Goal: Transaction & Acquisition: Book appointment/travel/reservation

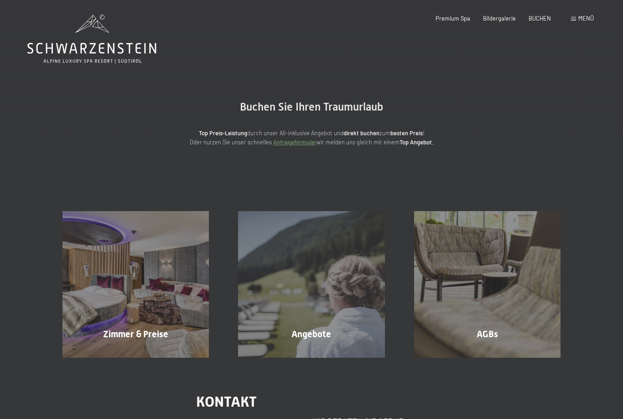
click at [543, 21] on span "BUCHEN" at bounding box center [540, 18] width 22 height 7
click at [542, 17] on span "BUCHEN" at bounding box center [540, 18] width 22 height 7
click at [546, 15] on span "BUCHEN" at bounding box center [540, 18] width 22 height 7
click at [338, 293] on div "Angebote Mehr erfahren" at bounding box center [312, 284] width 176 height 147
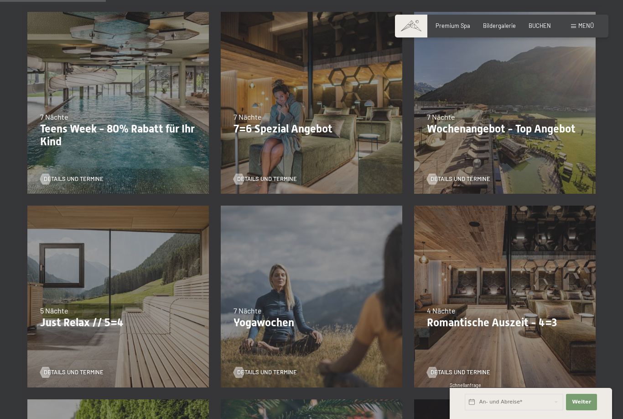
scroll to position [217, 0]
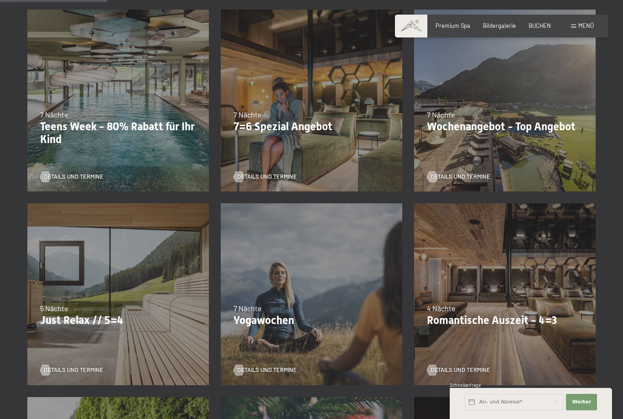
click at [506, 304] on div "4 Nächte" at bounding box center [505, 308] width 156 height 10
click at [540, 287] on div "09.11.–05.12.2025 08.12.–19.12.2025 11.01.–23.01.2026 08.03.–27.03.2026 29.03.–…" at bounding box center [505, 294] width 194 height 194
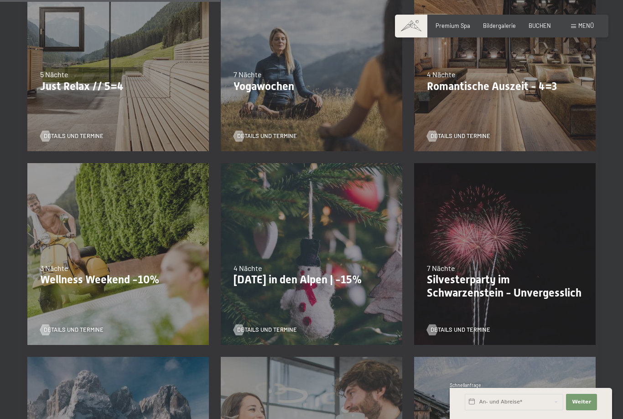
scroll to position [484, 0]
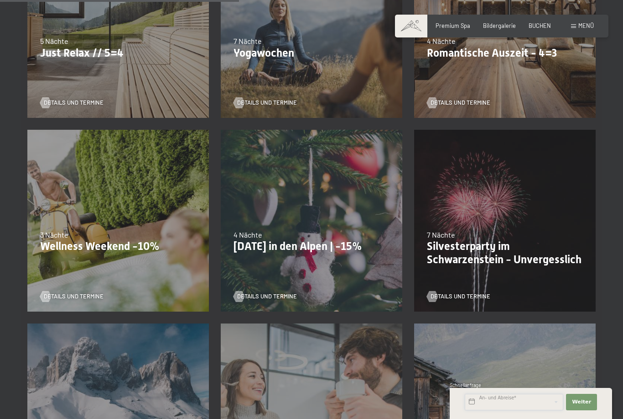
click at [529, 410] on input "text" at bounding box center [514, 401] width 99 height 16
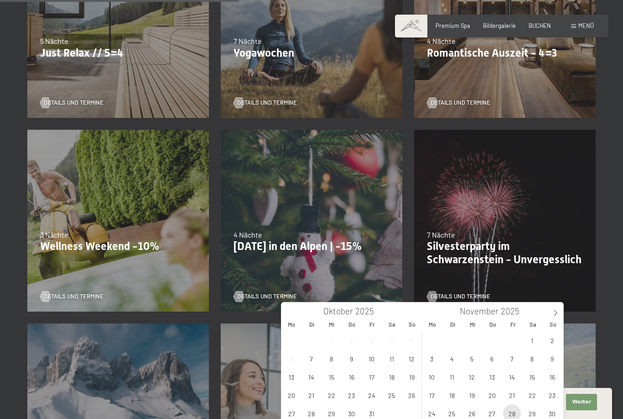
click at [514, 414] on span "28" at bounding box center [512, 413] width 18 height 18
click at [563, 315] on span at bounding box center [556, 310] width 16 height 16
click at [451, 341] on span "2" at bounding box center [452, 340] width 18 height 18
type input "Fr. 28.11.2025 - Di. 02.12.2025"
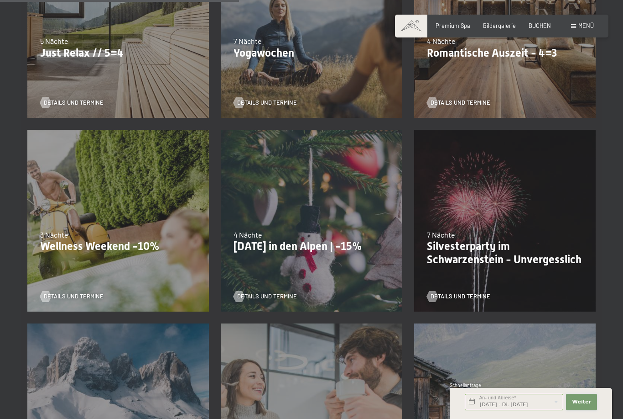
click at [585, 410] on button "Weiter Adressfelder ausblenden" at bounding box center [581, 401] width 31 height 16
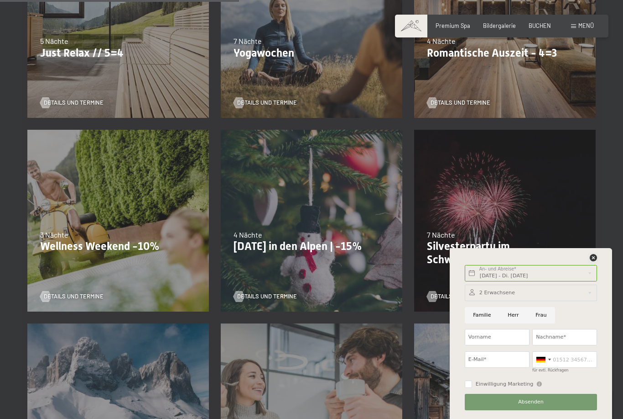
click at [597, 261] on icon at bounding box center [593, 257] width 7 height 7
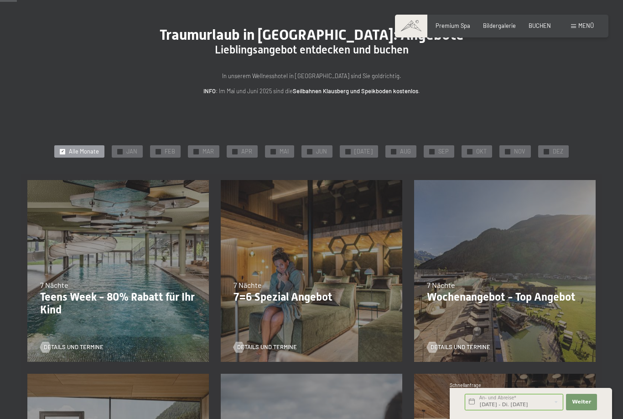
scroll to position [67, 0]
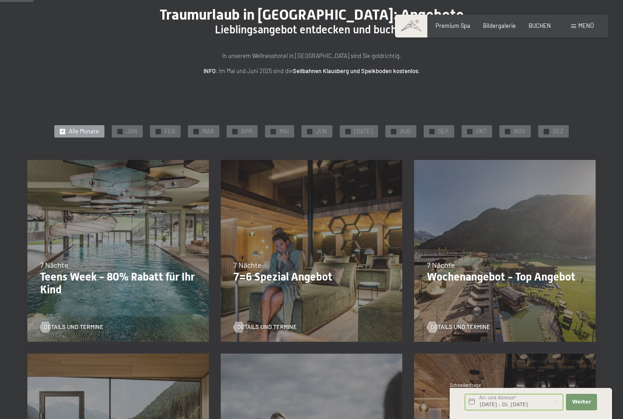
click at [529, 271] on p "Wochenangebot - Top Angebot" at bounding box center [505, 276] width 156 height 13
click at [529, 262] on div "7 Nächte" at bounding box center [505, 265] width 156 height 10
click at [518, 296] on div "05.10.2025–12.04.2026 14.05.2026–01.03.2027 7 Nächte Wochenangebot - Top Angebo…" at bounding box center [505, 251] width 194 height 194
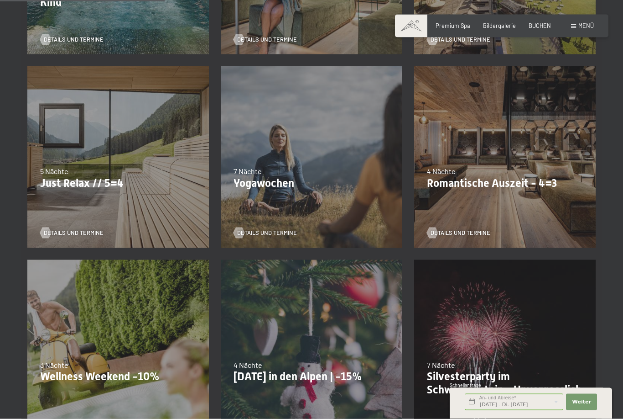
scroll to position [352, 0]
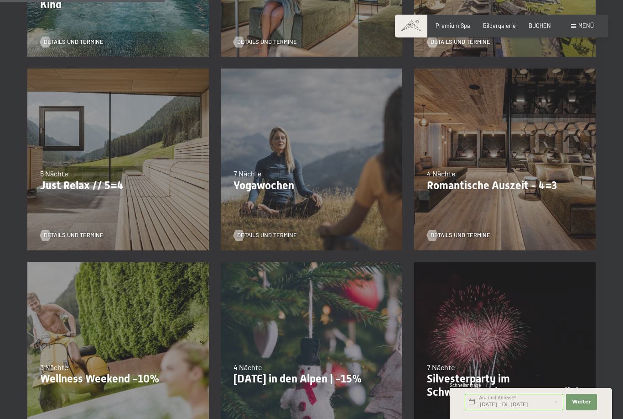
click at [512, 201] on div "09.11.–05.12.2025 08.12.–19.12.2025 11.01.–23.01.2026 08.03.–27.03.2026 29.03.–…" at bounding box center [505, 160] width 194 height 194
click at [470, 234] on span "Details und Termine" at bounding box center [461, 235] width 60 height 8
click at [462, 234] on span "Details und Termine" at bounding box center [461, 235] width 60 height 8
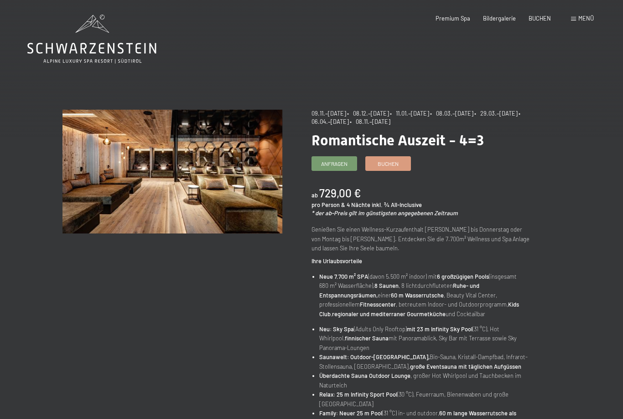
click at [588, 19] on span "Menü" at bounding box center [587, 18] width 16 height 7
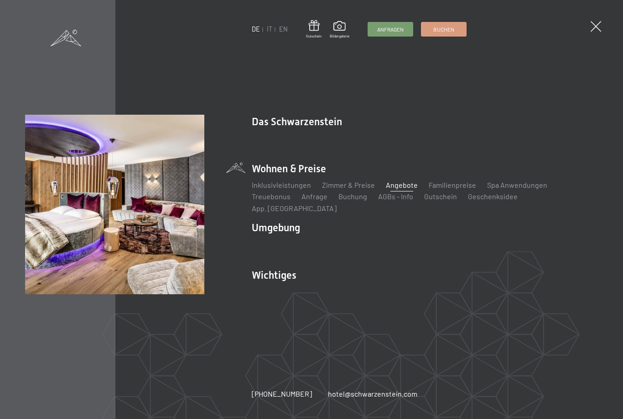
click at [350, 187] on link "Zimmer & Preise" at bounding box center [348, 184] width 53 height 9
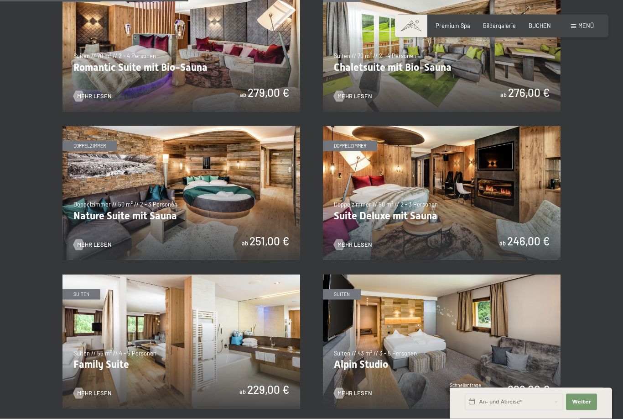
scroll to position [657, 0]
click at [491, 193] on img at bounding box center [442, 193] width 238 height 134
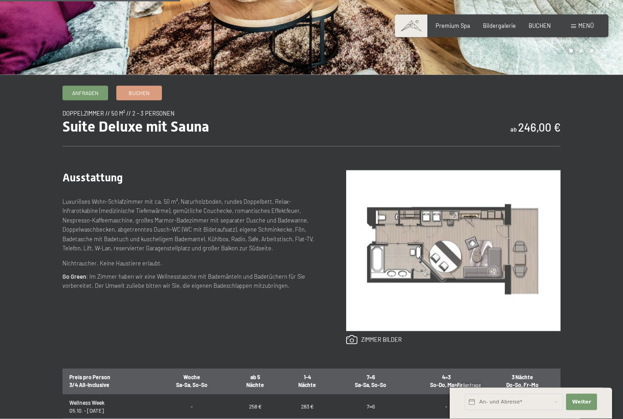
scroll to position [269, 0]
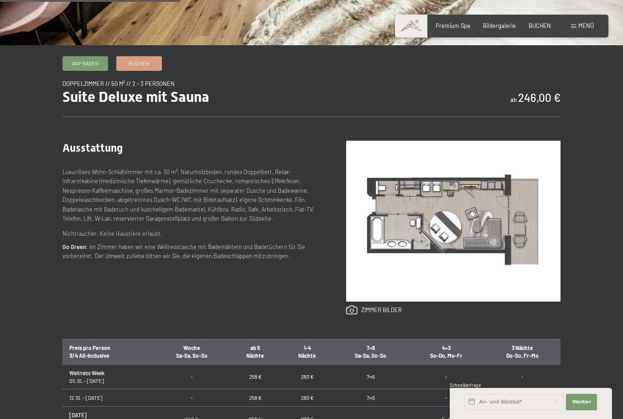
click at [147, 67] on span "Buchen" at bounding box center [139, 63] width 21 height 8
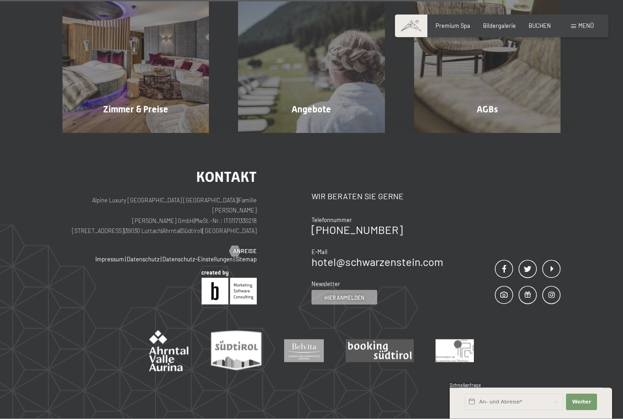
scroll to position [254, 0]
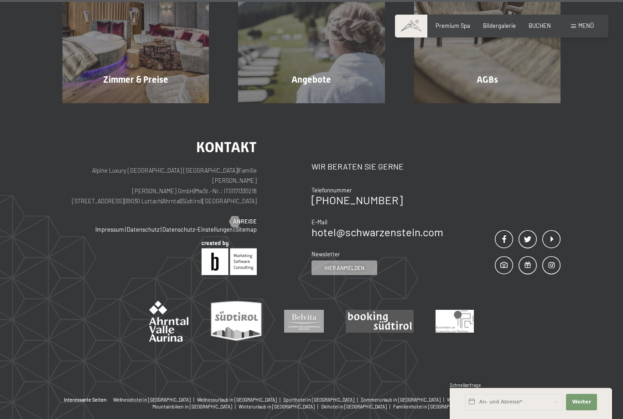
click at [353, 264] on span "Hier anmelden" at bounding box center [345, 268] width 40 height 8
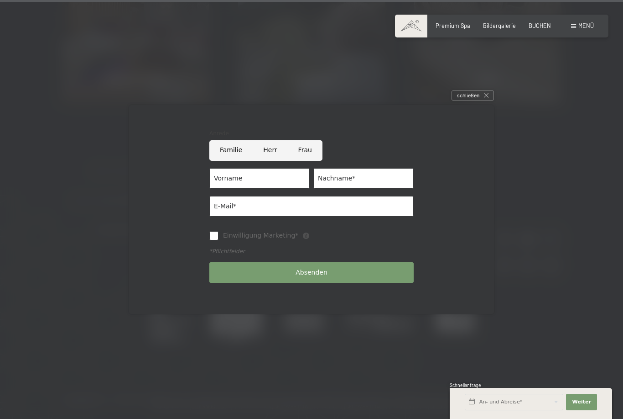
click at [127, 68] on div at bounding box center [311, 209] width 623 height 419
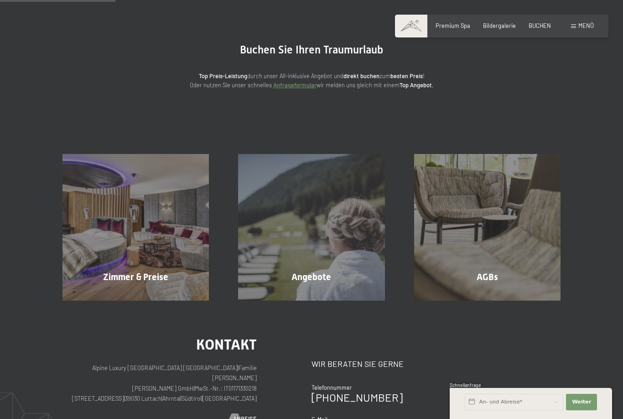
scroll to position [0, 0]
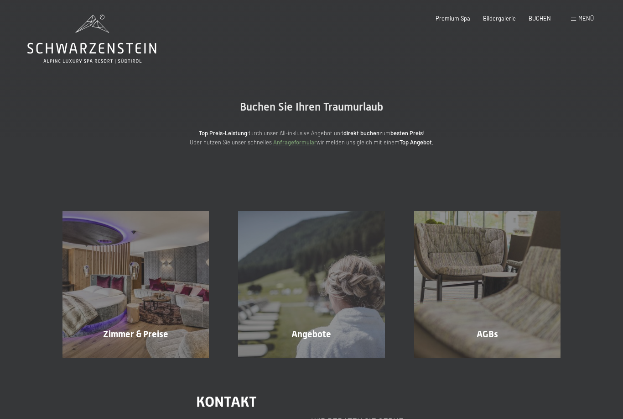
click at [588, 18] on span "Menü" at bounding box center [587, 18] width 16 height 7
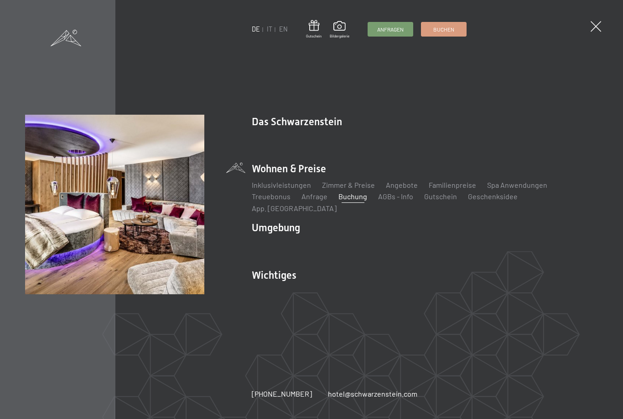
click at [398, 188] on link "Angebote" at bounding box center [402, 184] width 32 height 9
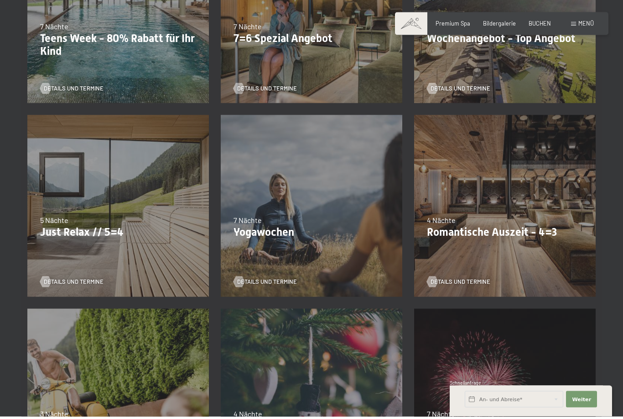
scroll to position [303, 0]
